Goal: Register for event/course

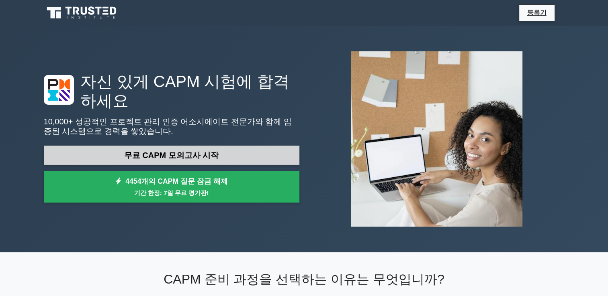
click at [171, 160] on link "무료 CAPM 모의고사 시작" at bounding box center [171, 155] width 255 height 19
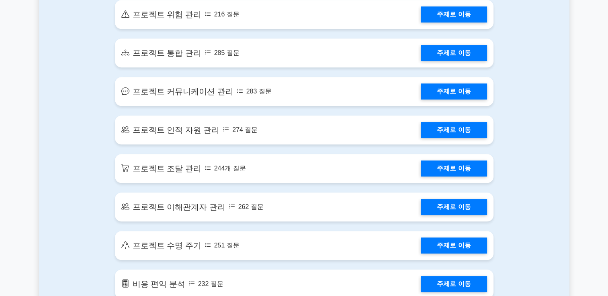
scroll to position [642, 0]
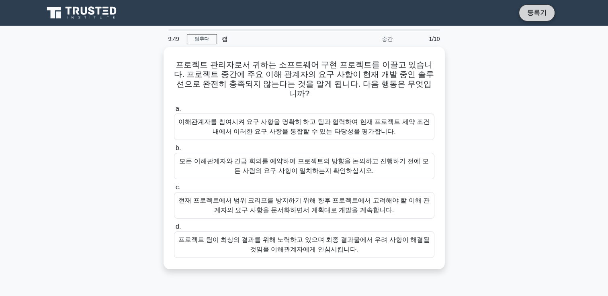
click at [544, 11] on link "등록기" at bounding box center [536, 13] width 29 height 10
